Goal: Information Seeking & Learning: Compare options

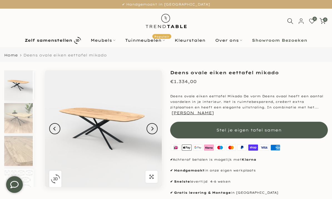
click at [151, 127] on icon "Next" at bounding box center [152, 128] width 4 height 4
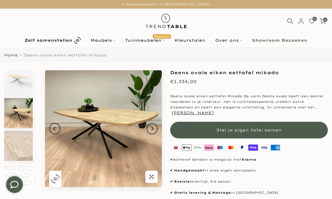
scroll to position [5, 0]
click at [152, 128] on icon "Next" at bounding box center [152, 129] width 2 height 4
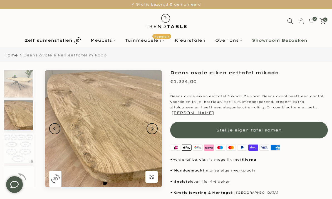
scroll to position [38, 0]
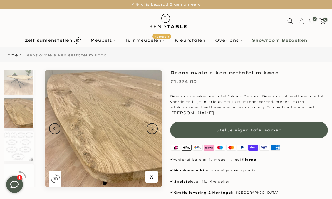
click at [152, 127] on icon "Next" at bounding box center [152, 128] width 4 height 4
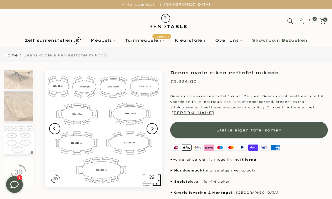
scroll to position [0, 0]
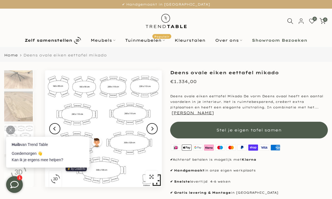
click at [155, 130] on button "Next" at bounding box center [151, 128] width 11 height 11
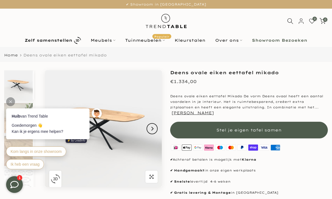
click at [12, 97] on div at bounding box center [10, 101] width 9 height 9
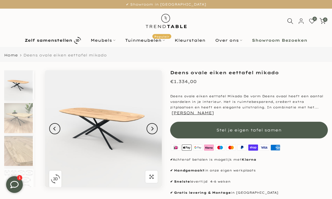
click at [55, 129] on icon "Previous" at bounding box center [55, 128] width 4 height 4
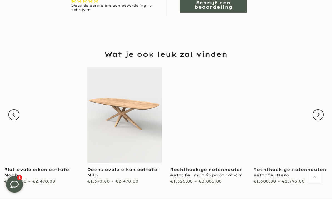
scroll to position [537, 0]
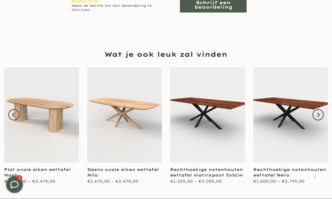
click at [318, 113] on icon "Next" at bounding box center [318, 115] width 4 height 4
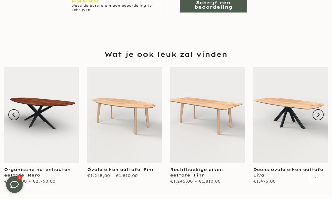
click at [320, 113] on icon "Next" at bounding box center [318, 115] width 4 height 4
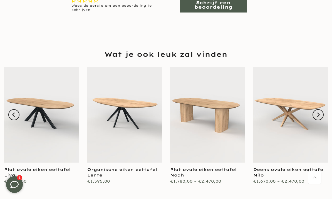
click at [324, 109] on button "Next" at bounding box center [317, 114] width 11 height 11
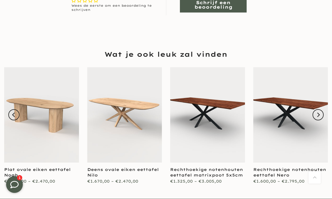
click at [322, 109] on button "Next" at bounding box center [317, 114] width 11 height 11
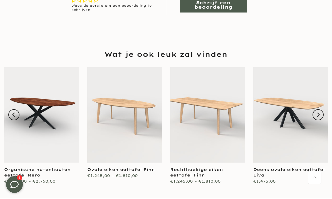
click at [320, 113] on icon "Next" at bounding box center [318, 115] width 4 height 4
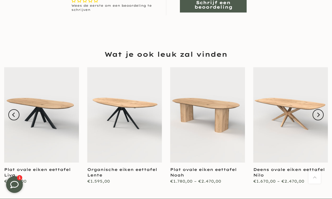
click at [328, 106] on link at bounding box center [290, 114] width 75 height 95
click at [320, 113] on icon "Next" at bounding box center [318, 115] width 4 height 4
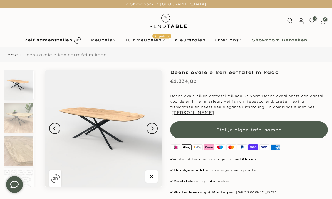
click at [57, 127] on button "Previous" at bounding box center [54, 128] width 11 height 11
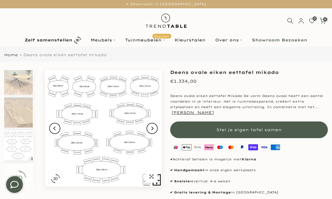
scroll to position [44, 0]
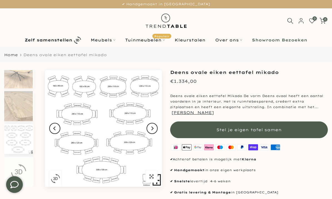
click at [146, 87] on img at bounding box center [103, 128] width 117 height 117
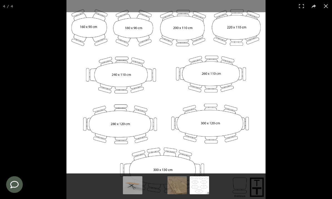
click at [324, 11] on button at bounding box center [326, 6] width 12 height 12
